Goal: Complete application form

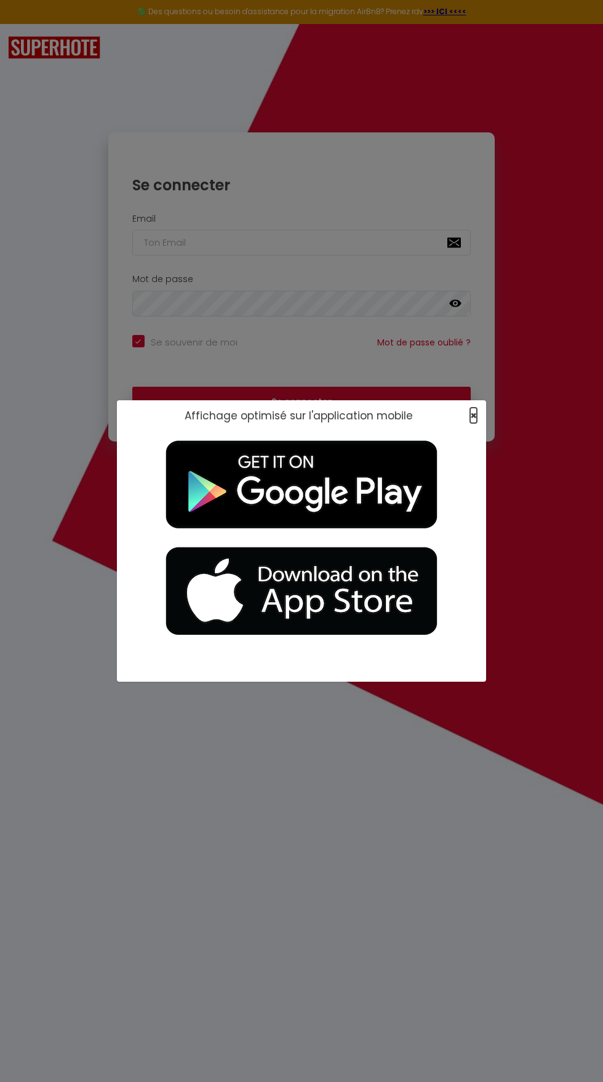
click at [473, 422] on span "×" at bounding box center [473, 415] width 7 height 15
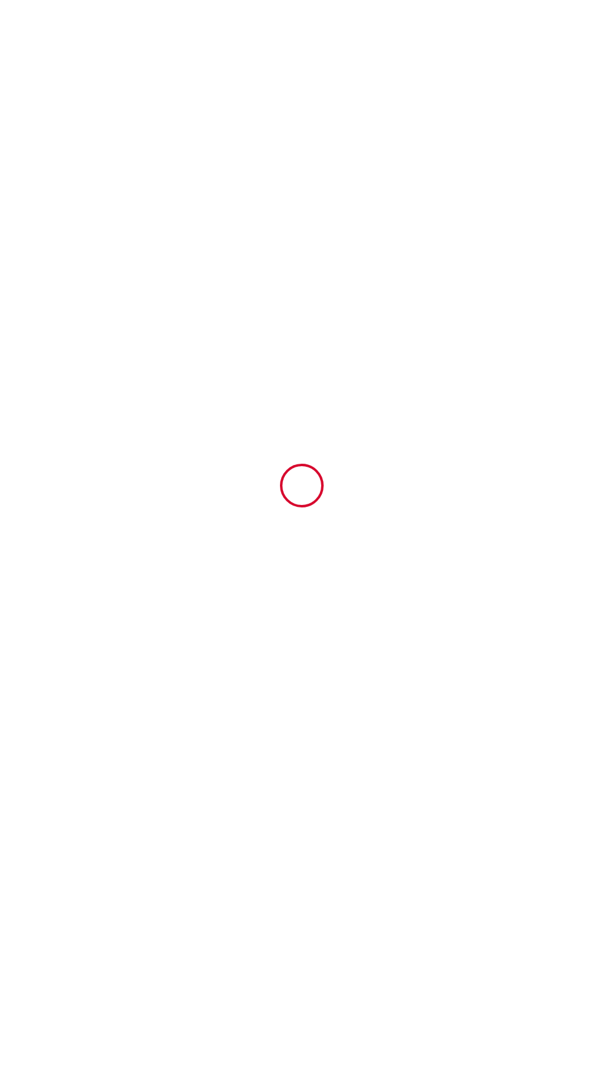
type input "6257625"
type input "La Coloc' - Chambre La 60's"
type input "[STREET_ADDRESS]"
type input "76000"
type input "[GEOGRAPHIC_DATA]"
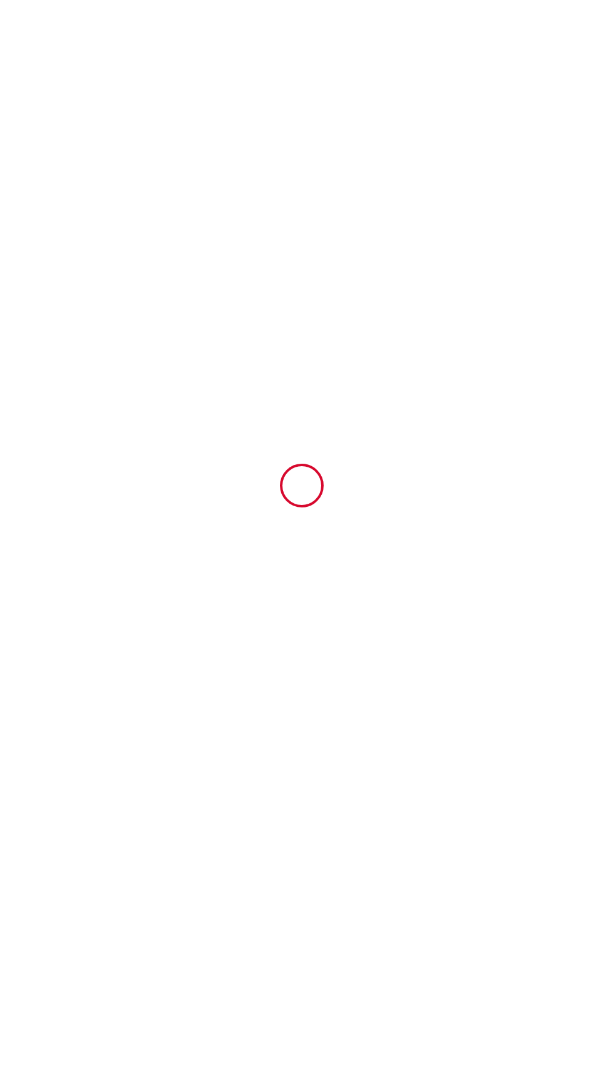
type input "[GEOGRAPHIC_DATA]"
type input "[DATE]"
type input "1"
type input "0"
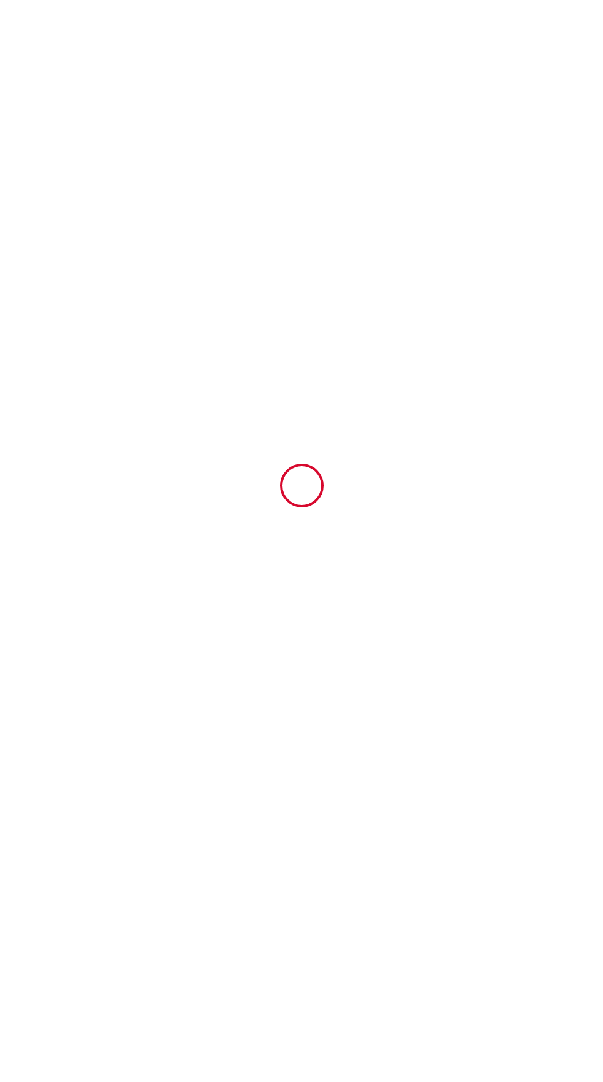
type input "500"
type input "76"
type input "[PERSON_NAME]"
type input "LIGER"
type input "[STREET_ADDRESS]"
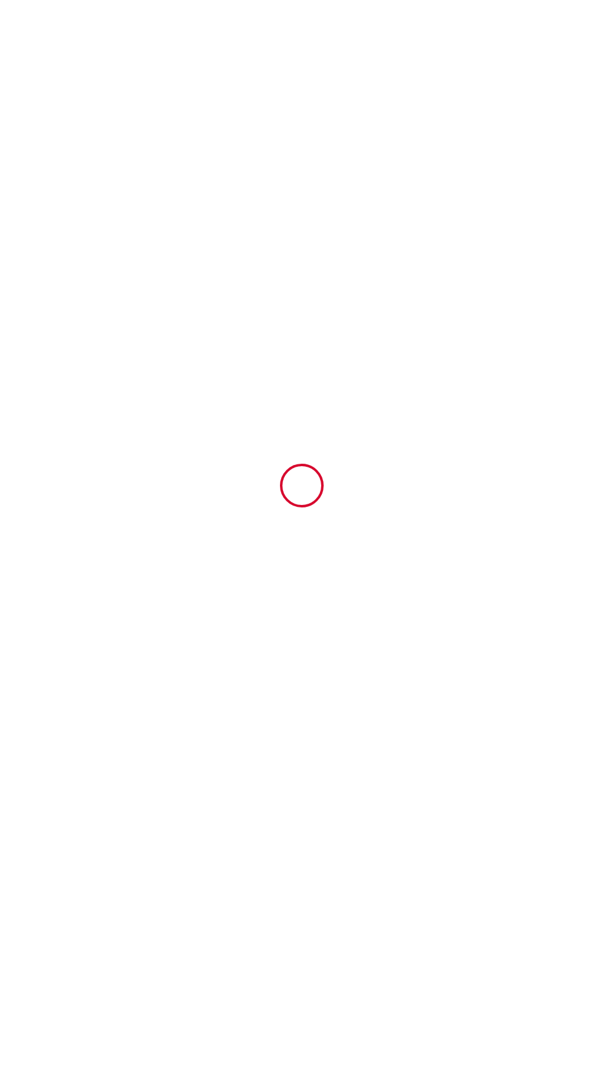
type input "76100"
type input "[GEOGRAPHIC_DATA]"
type input "[EMAIL_ADDRESS][DOMAIN_NAME]"
type input "[PERSON_NAME]"
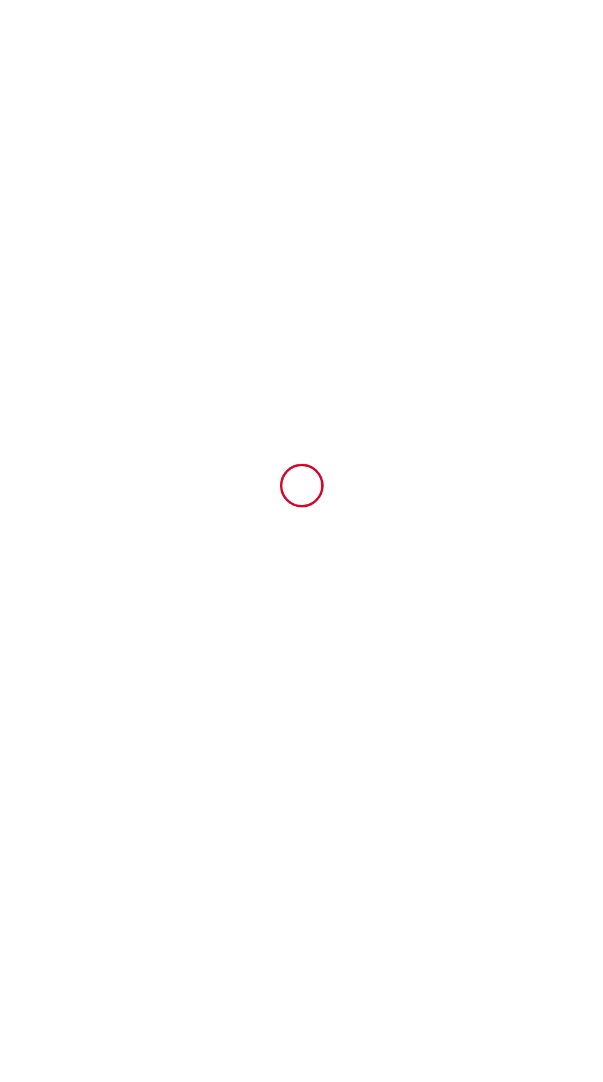
type input "JESTIN"
type input "[PERSON_NAME][EMAIL_ADDRESS][PERSON_NAME][DOMAIN_NAME]"
type input "[PHONE_NUMBER]"
select select
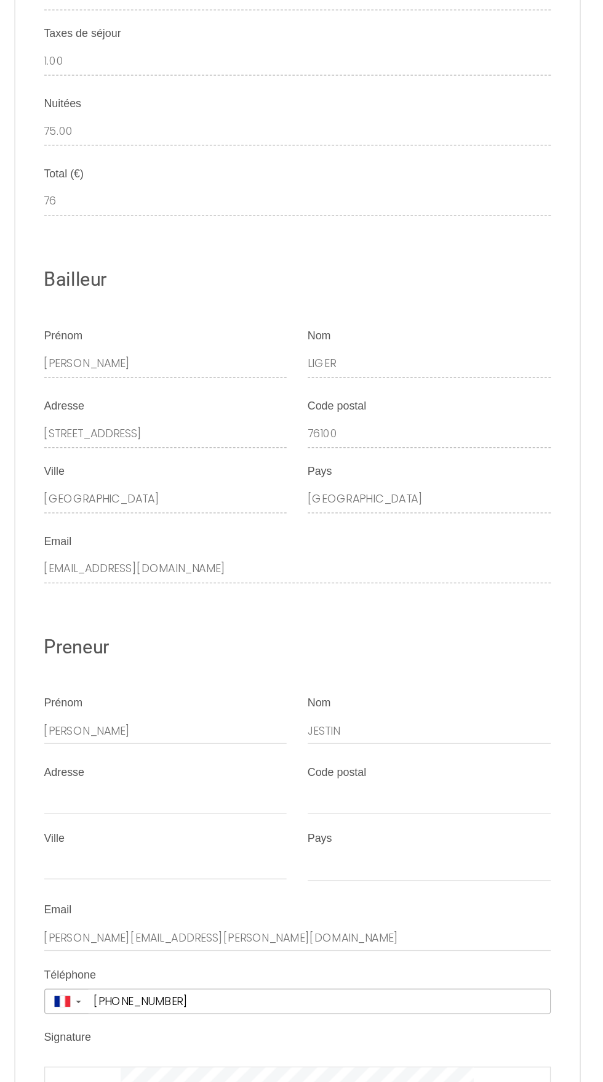
scroll to position [2012, 0]
